Goal: Book appointment/travel/reservation

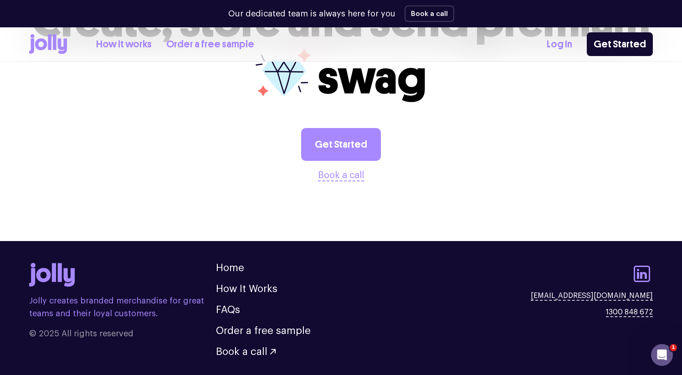
scroll to position [2488, 0]
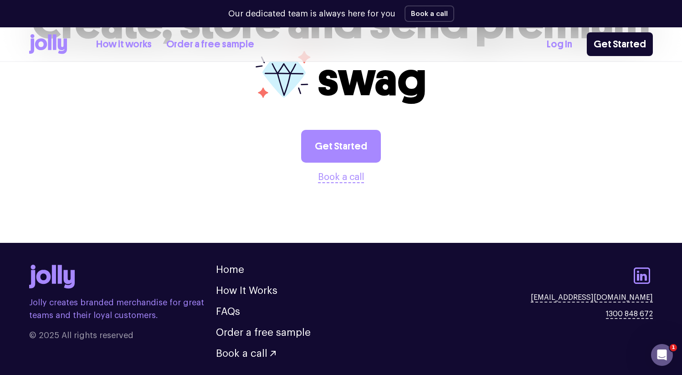
click at [358, 170] on button "Book a call" at bounding box center [341, 177] width 46 height 15
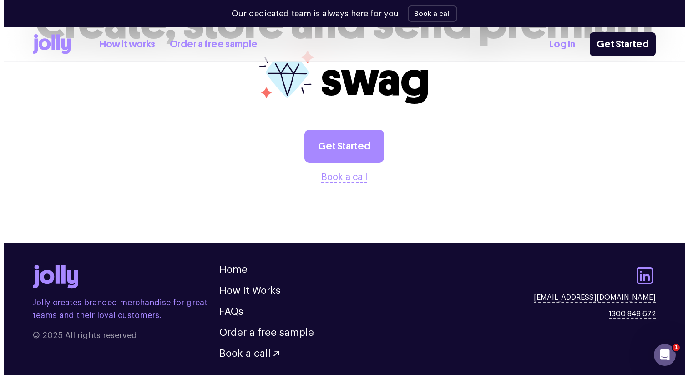
scroll to position [2491, 0]
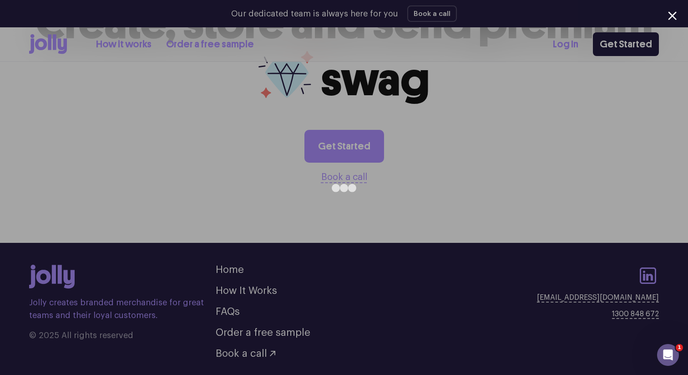
click at [101, 110] on div at bounding box center [344, 187] width 688 height 375
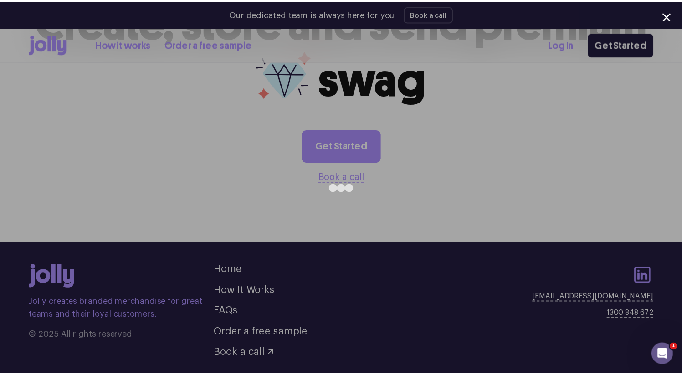
scroll to position [2488, 0]
